Goal: Task Accomplishment & Management: Complete application form

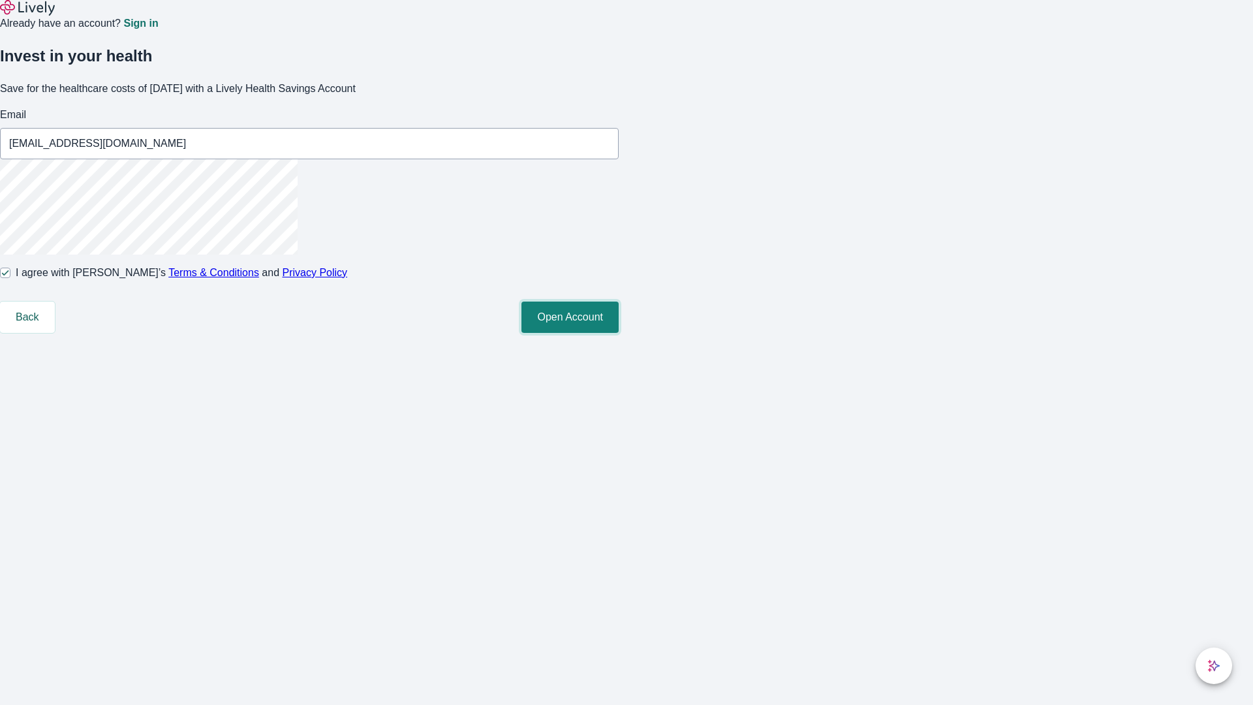
click at [619, 333] on button "Open Account" at bounding box center [569, 316] width 97 height 31
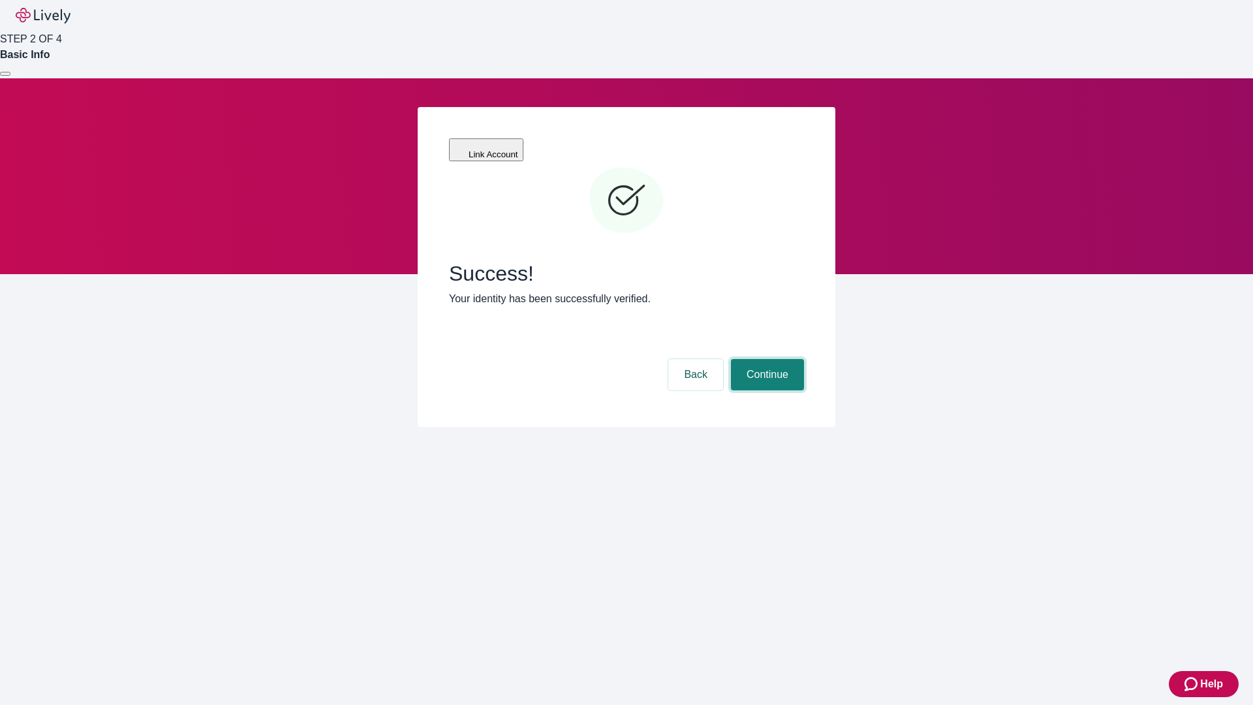
click at [765, 359] on button "Continue" at bounding box center [767, 374] width 73 height 31
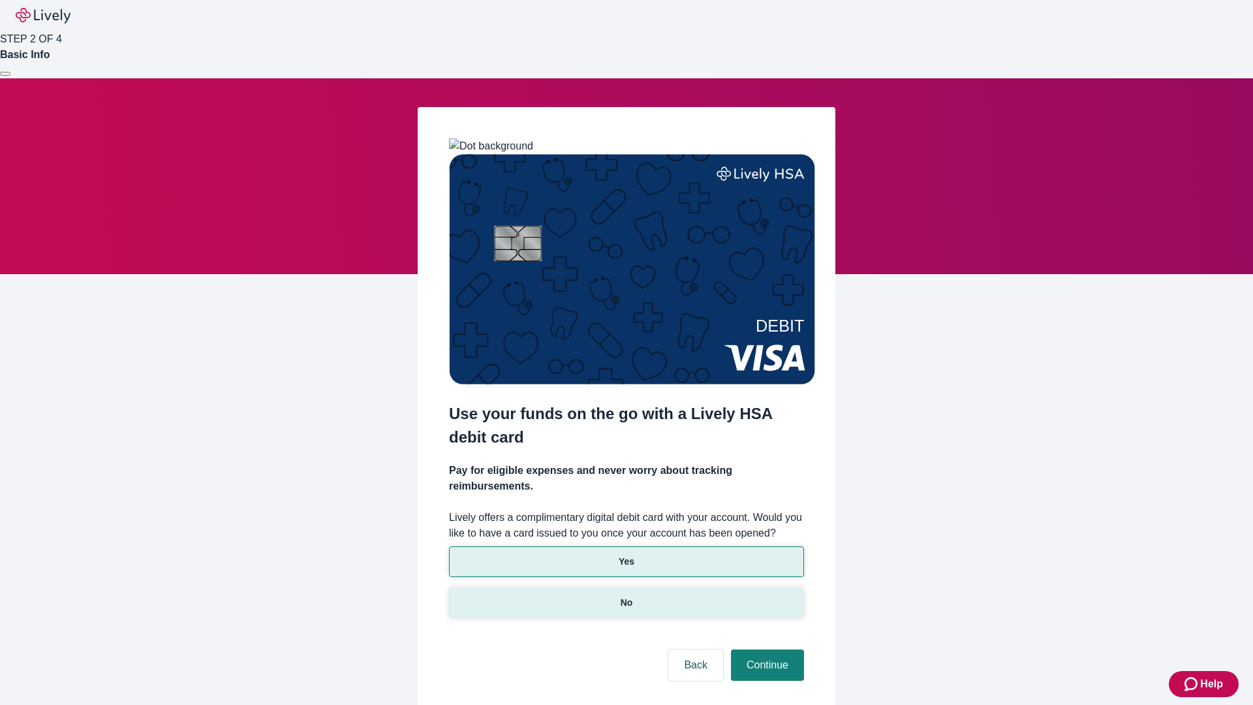
click at [626, 596] on p "No" at bounding box center [627, 603] width 12 height 14
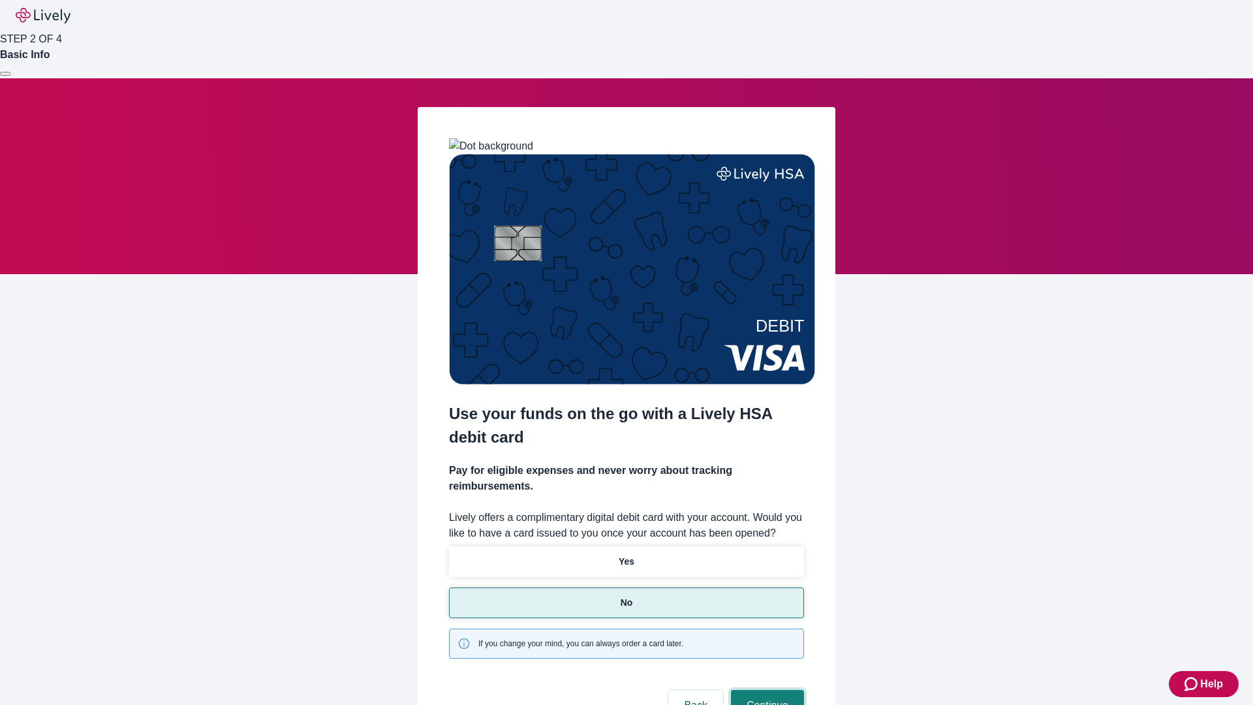
click at [765, 690] on button "Continue" at bounding box center [767, 705] width 73 height 31
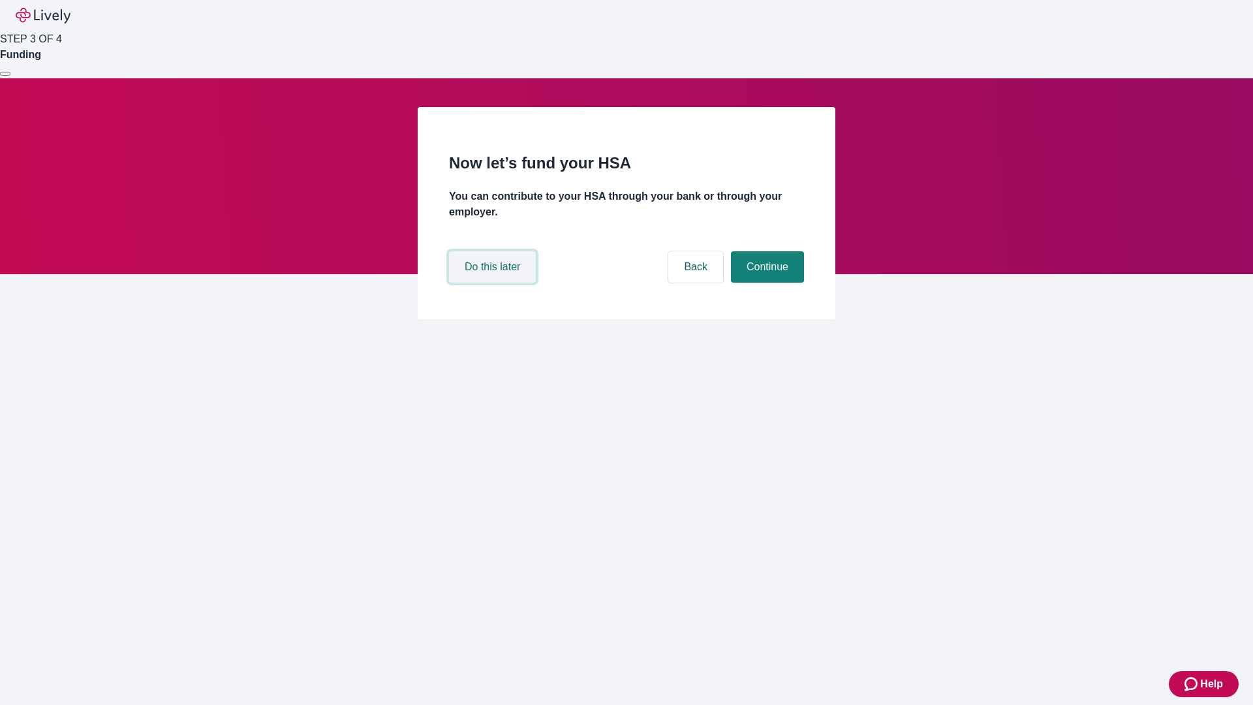
click at [494, 283] on button "Do this later" at bounding box center [492, 266] width 87 height 31
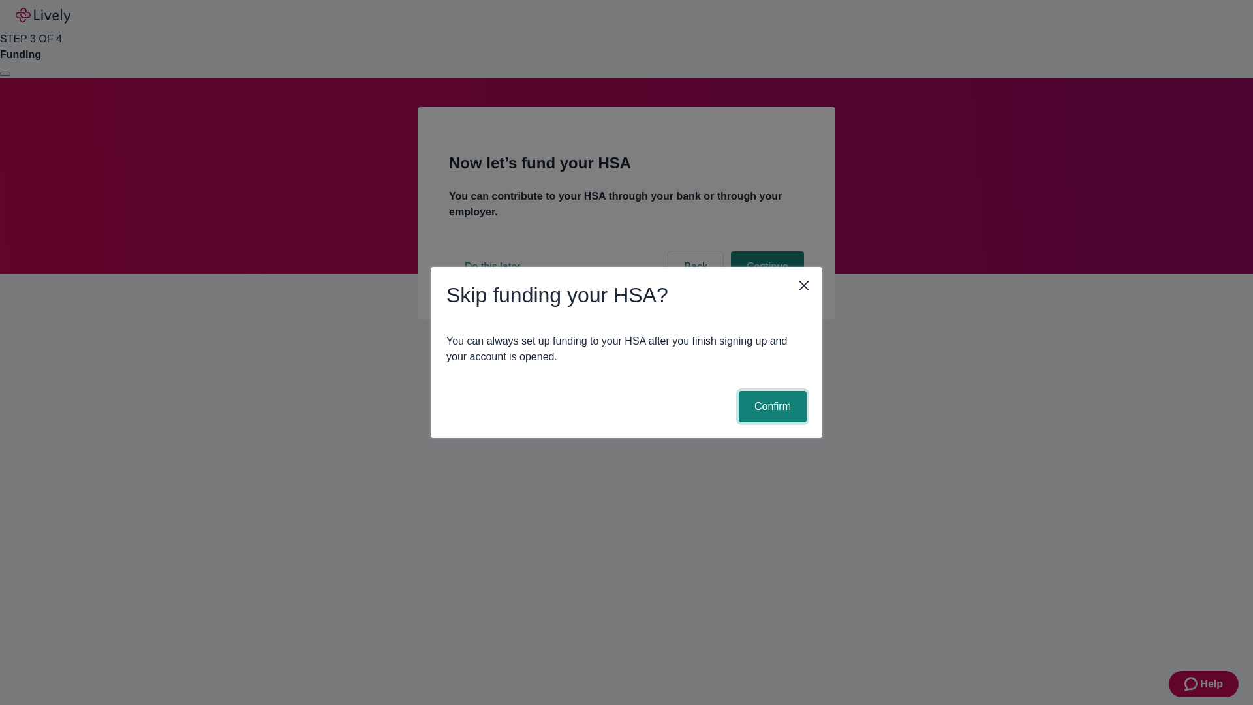
click at [771, 407] on button "Confirm" at bounding box center [773, 406] width 68 height 31
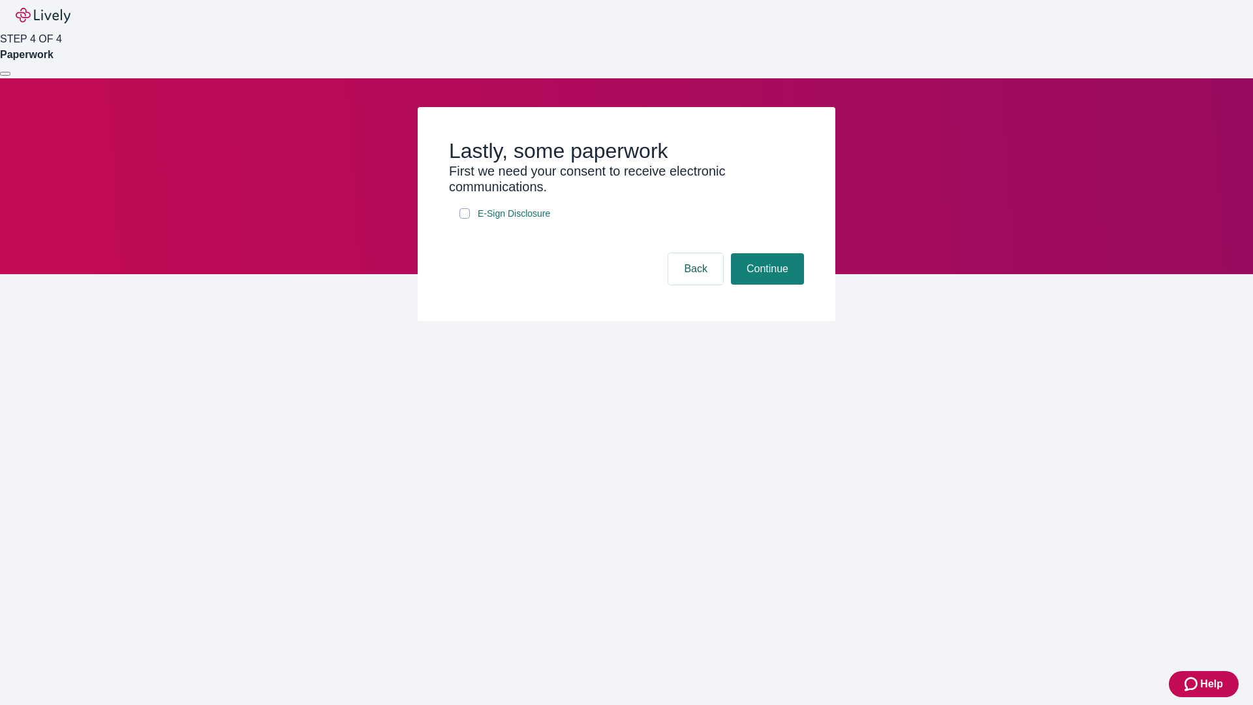
click at [465, 219] on input "E-Sign Disclosure" at bounding box center [464, 213] width 10 height 10
checkbox input "true"
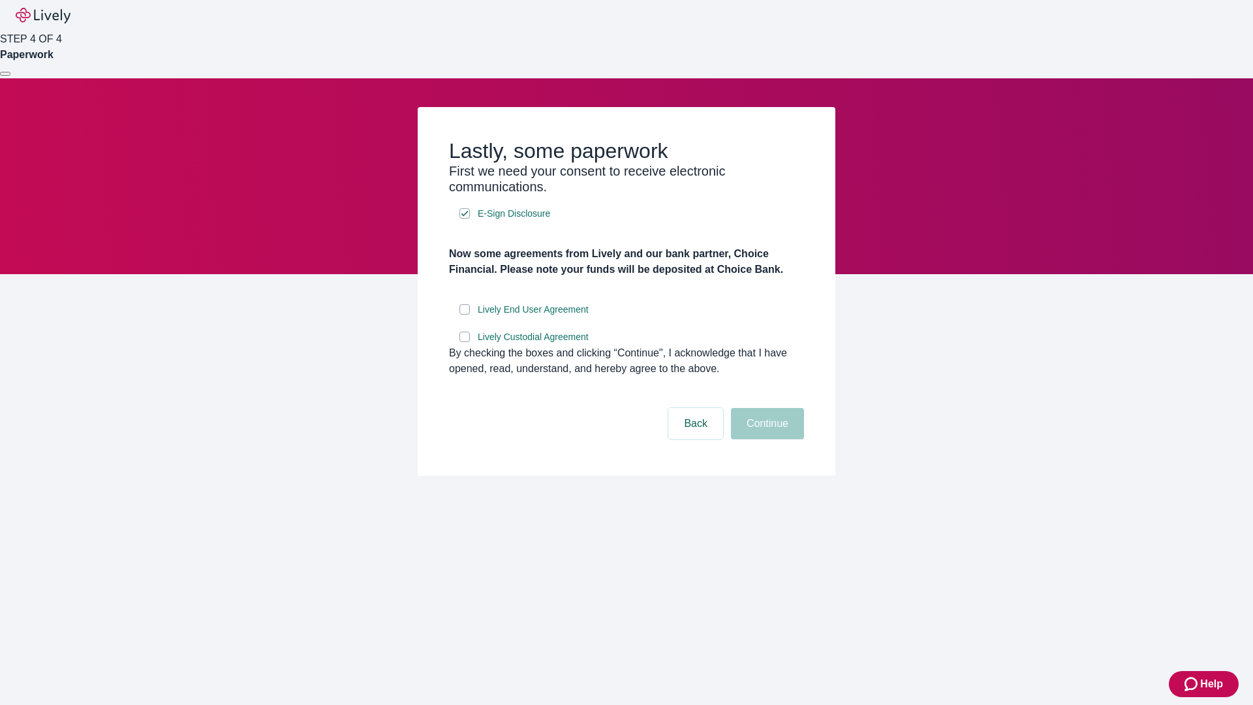
click at [465, 315] on input "Lively End User Agreement" at bounding box center [464, 309] width 10 height 10
checkbox input "true"
click at [465, 342] on input "Lively Custodial Agreement" at bounding box center [464, 336] width 10 height 10
checkbox input "true"
click at [765, 439] on button "Continue" at bounding box center [767, 423] width 73 height 31
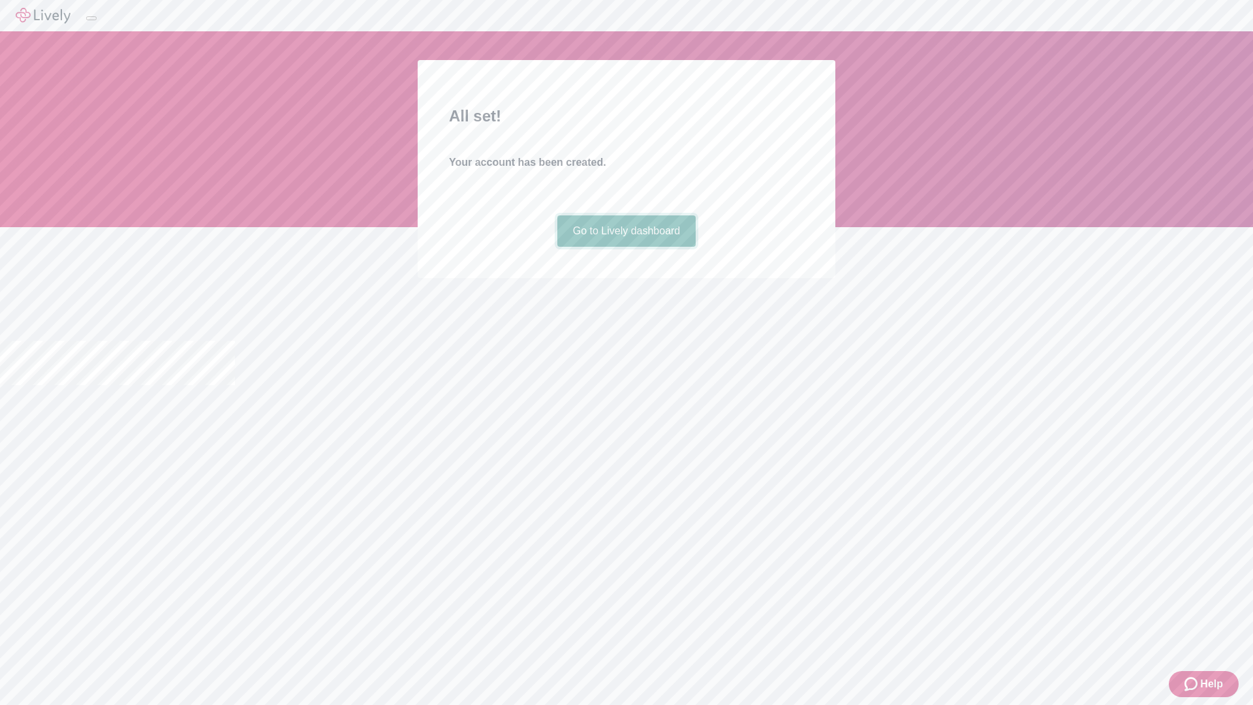
click at [626, 247] on link "Go to Lively dashboard" at bounding box center [626, 230] width 139 height 31
